Goal: Find specific page/section: Find specific page/section

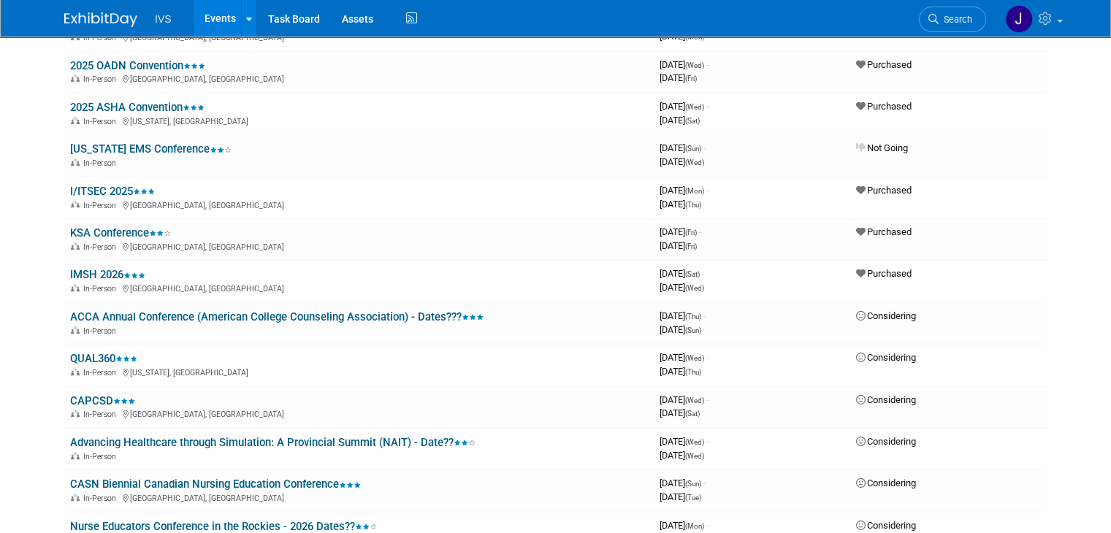
scroll to position [876, 0]
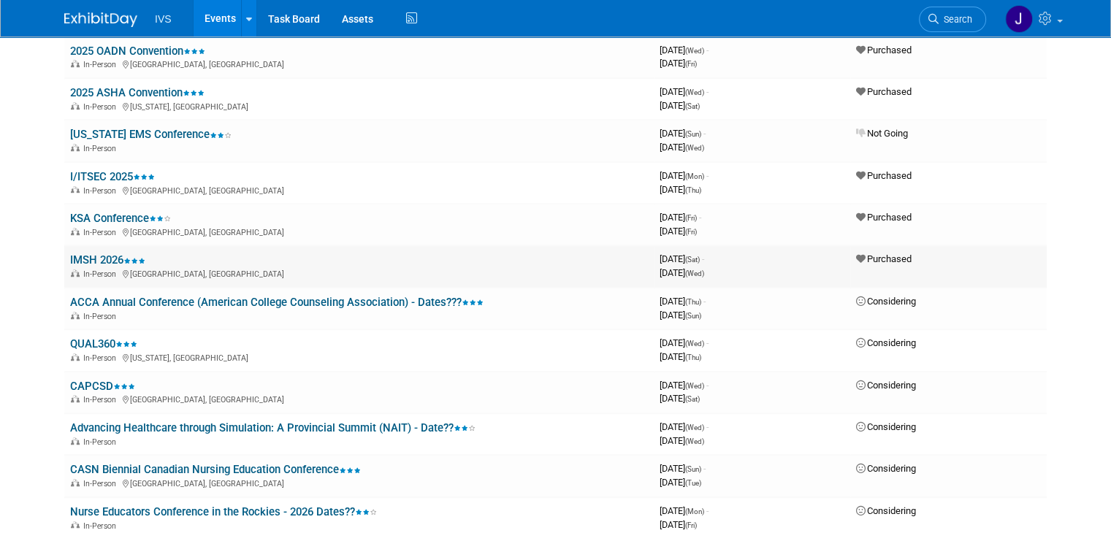
click at [89, 253] on link "IMSH 2026" at bounding box center [107, 259] width 75 height 13
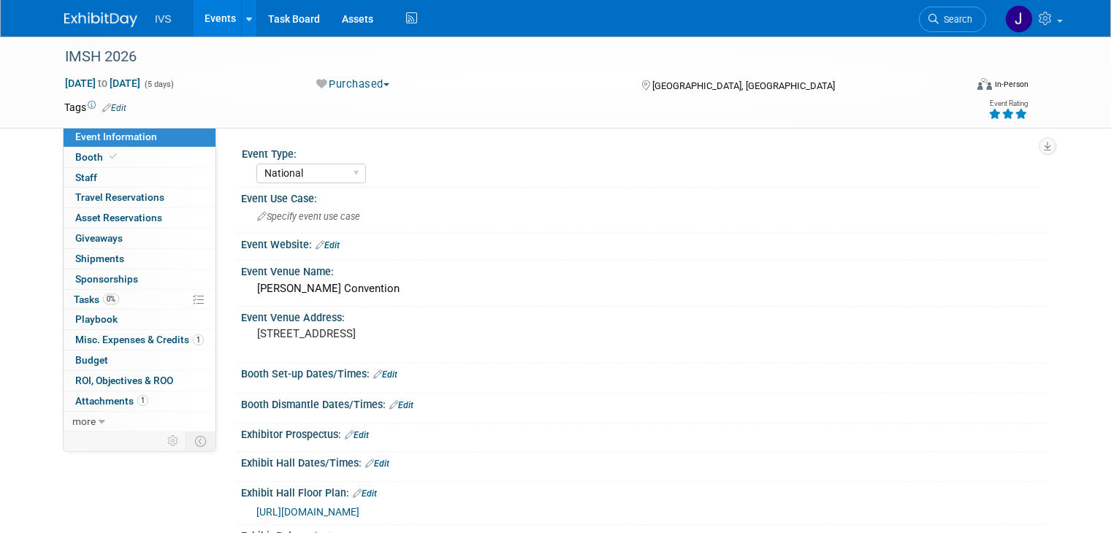
select select "National"
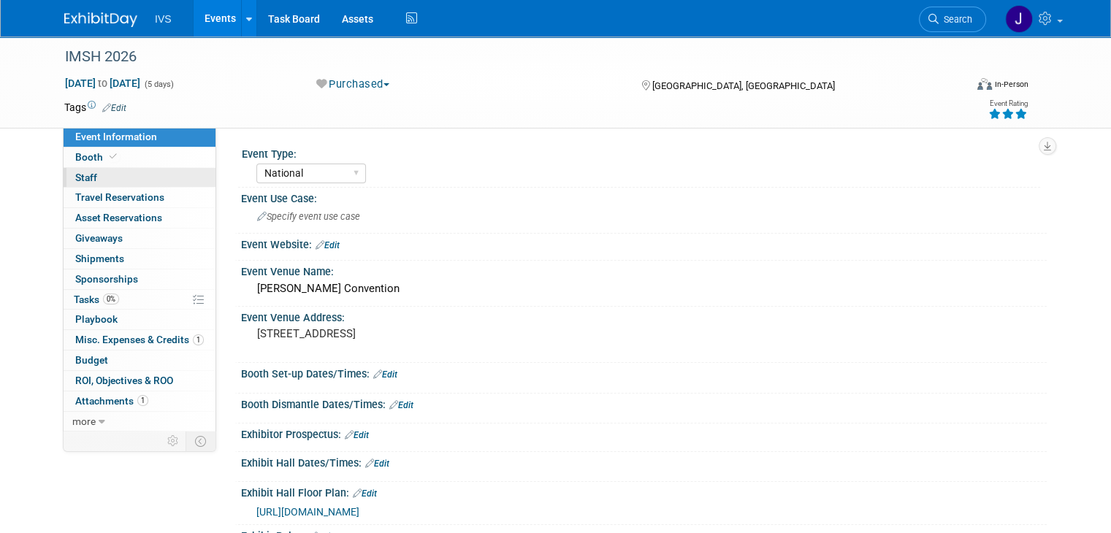
click at [96, 177] on link "0 Staff 0" at bounding box center [140, 178] width 152 height 20
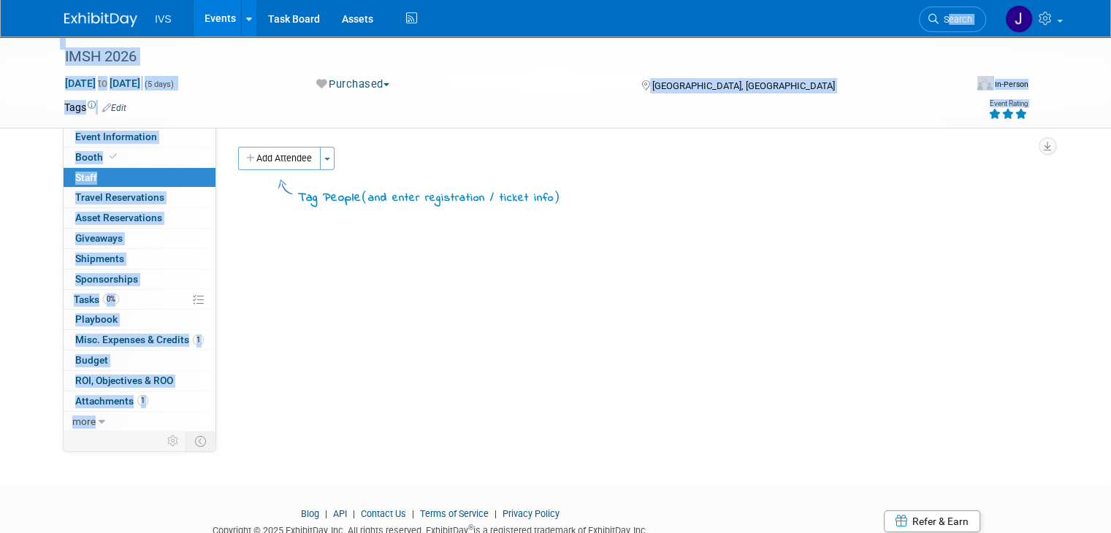
drag, startPoint x: 935, startPoint y: 129, endPoint x: 981, endPoint y: 1, distance: 135.8
click at [970, 7] on body "IVS Events Add Event Bulk Upload Events Shareable Event Boards Recently Viewed …" at bounding box center [555, 266] width 1111 height 533
